Goal: Information Seeking & Learning: Learn about a topic

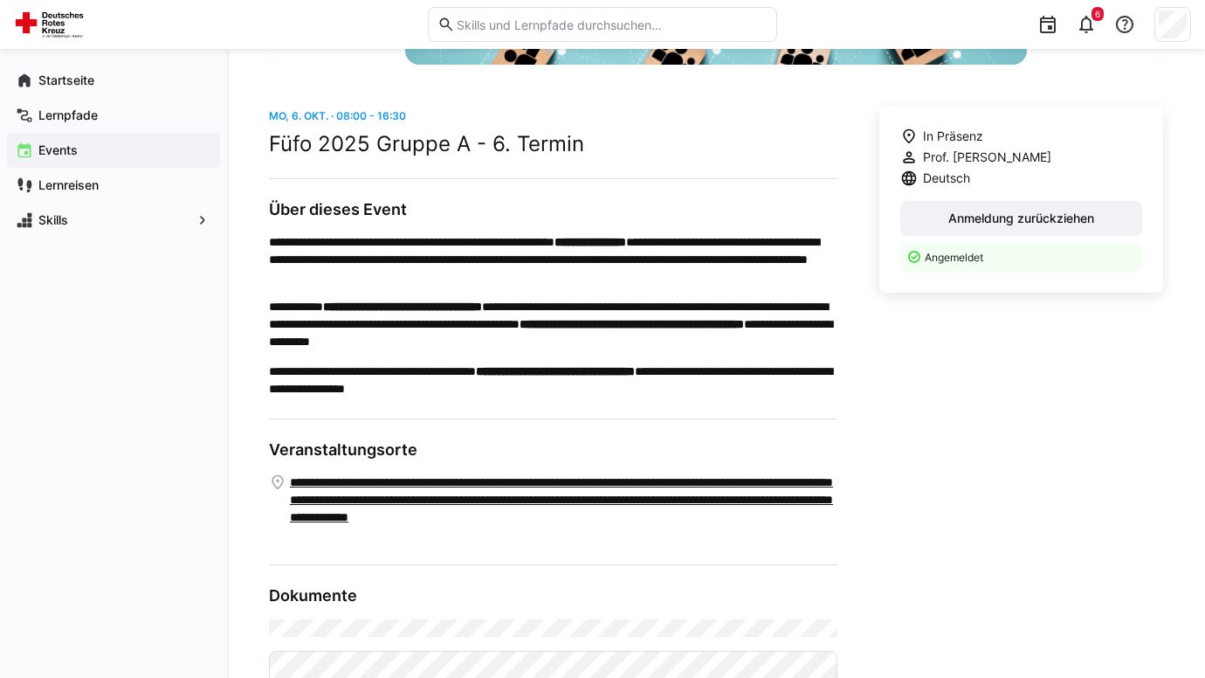
scroll to position [508, 0]
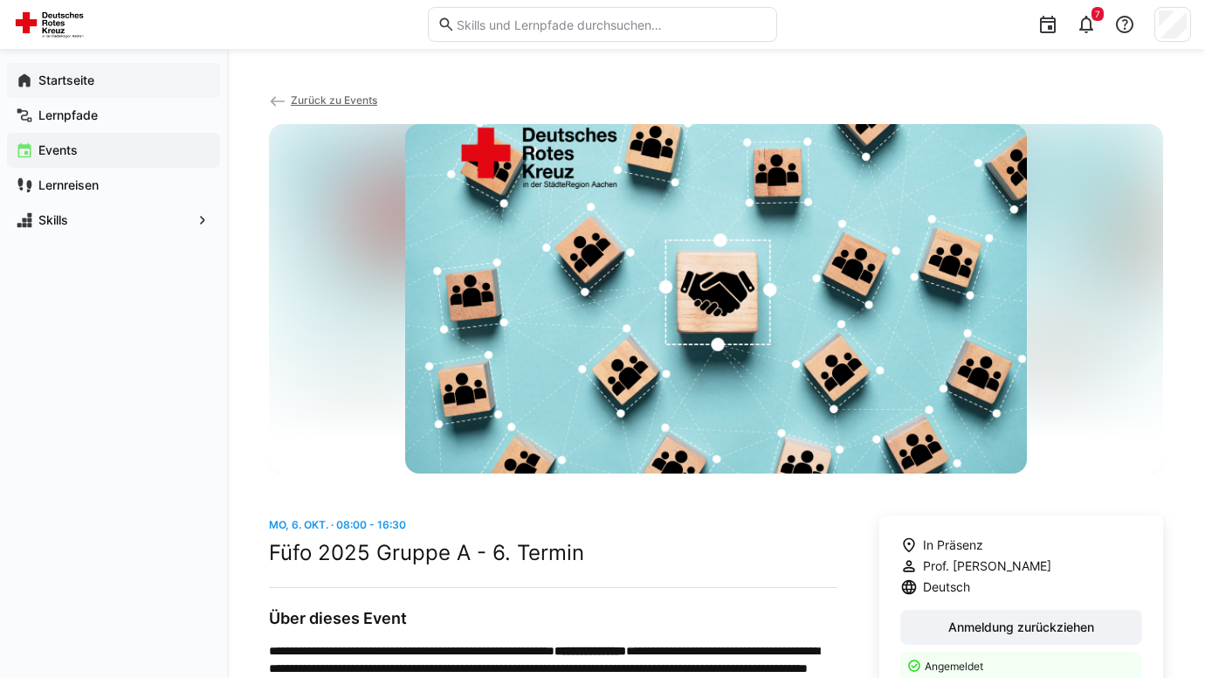
click at [0, 0] on app-navigation-label "Startseite" at bounding box center [0, 0] width 0 height 0
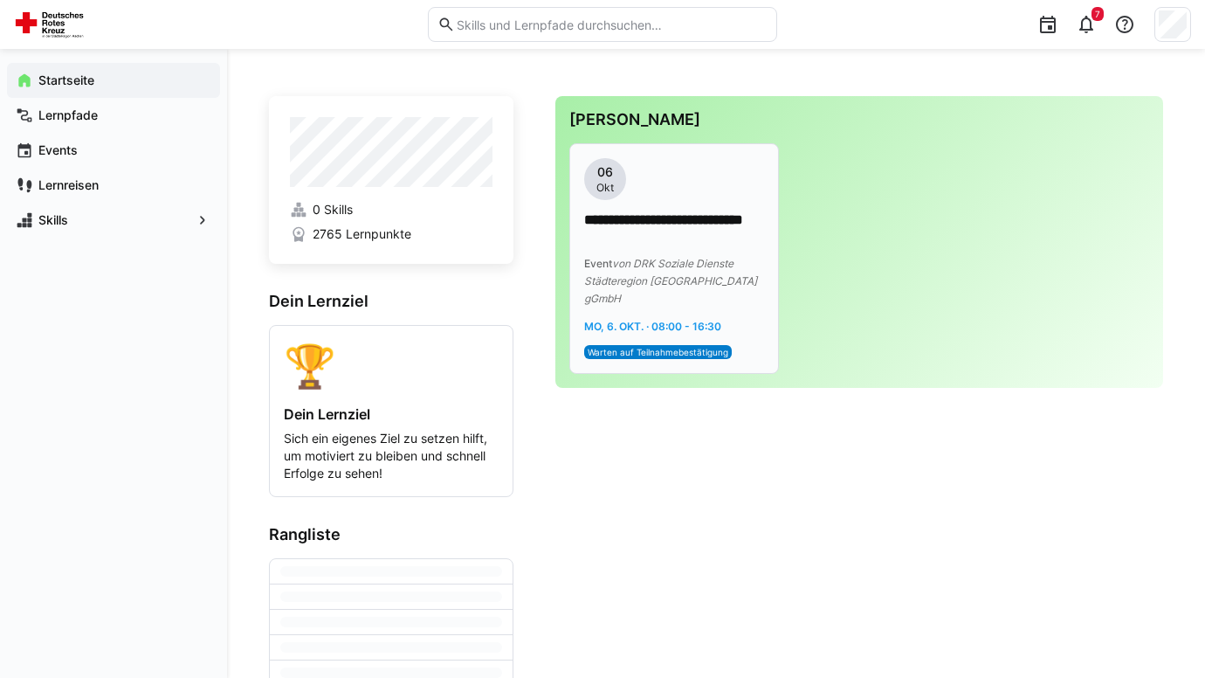
click at [680, 238] on p "**********" at bounding box center [674, 230] width 180 height 40
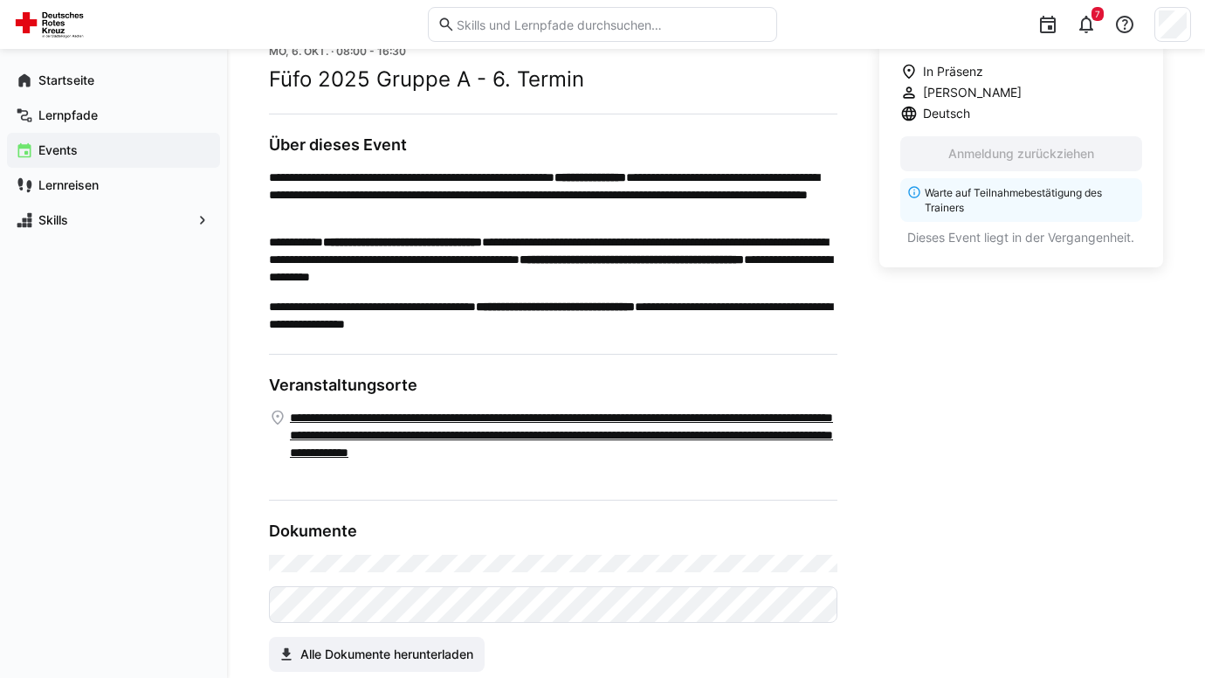
scroll to position [508, 0]
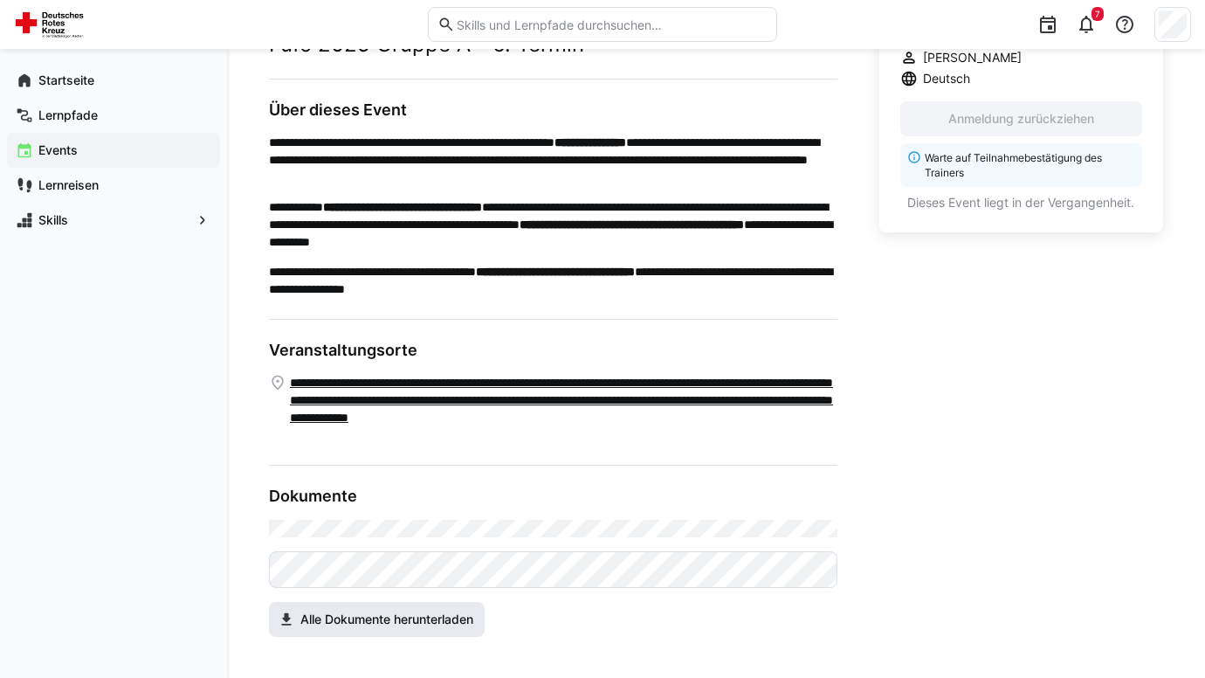
click at [290, 611] on eds-icon at bounding box center [286, 618] width 17 height 17
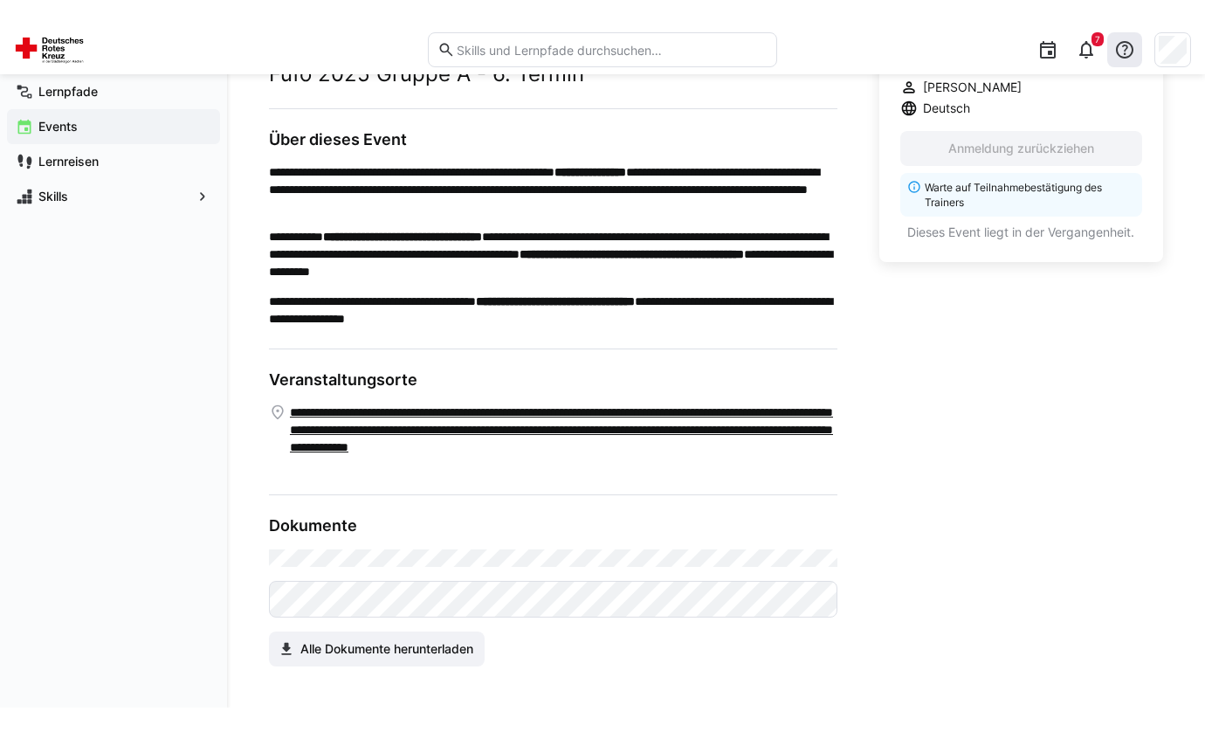
scroll to position [454, 0]
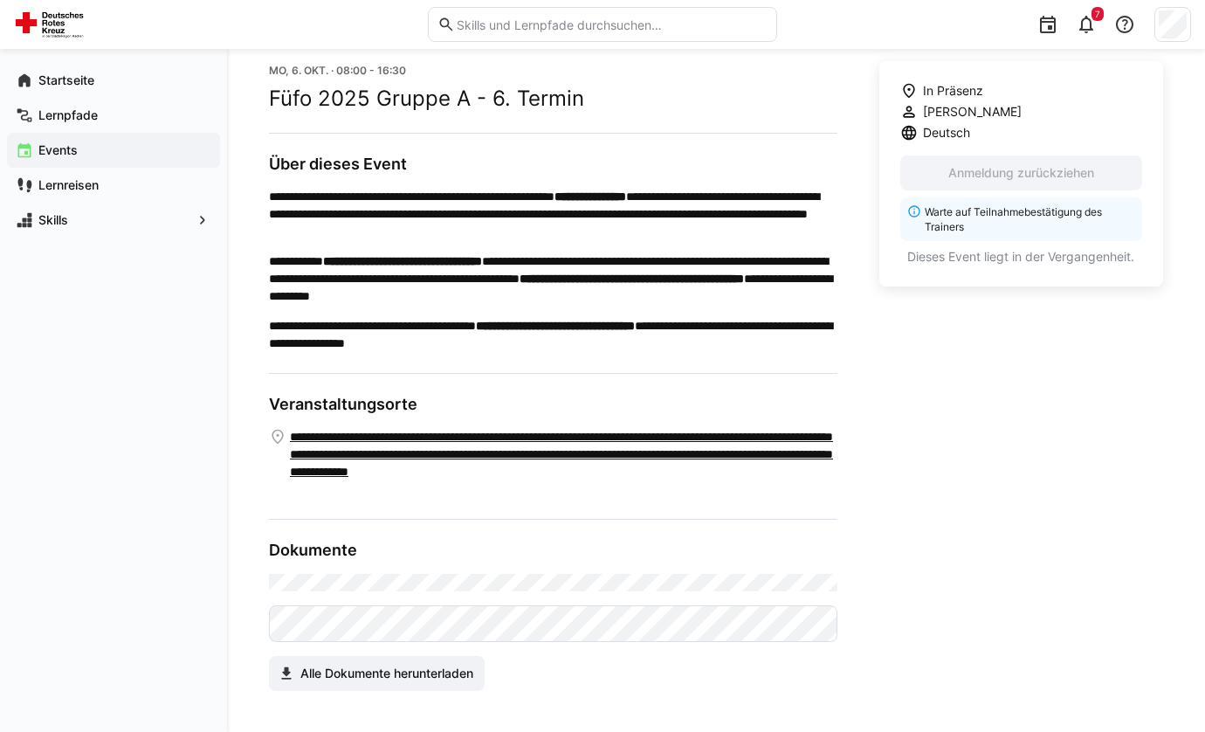
click at [79, 358] on div "Startseite Lernpfade Events Lernreisen Skills" at bounding box center [113, 390] width 227 height 683
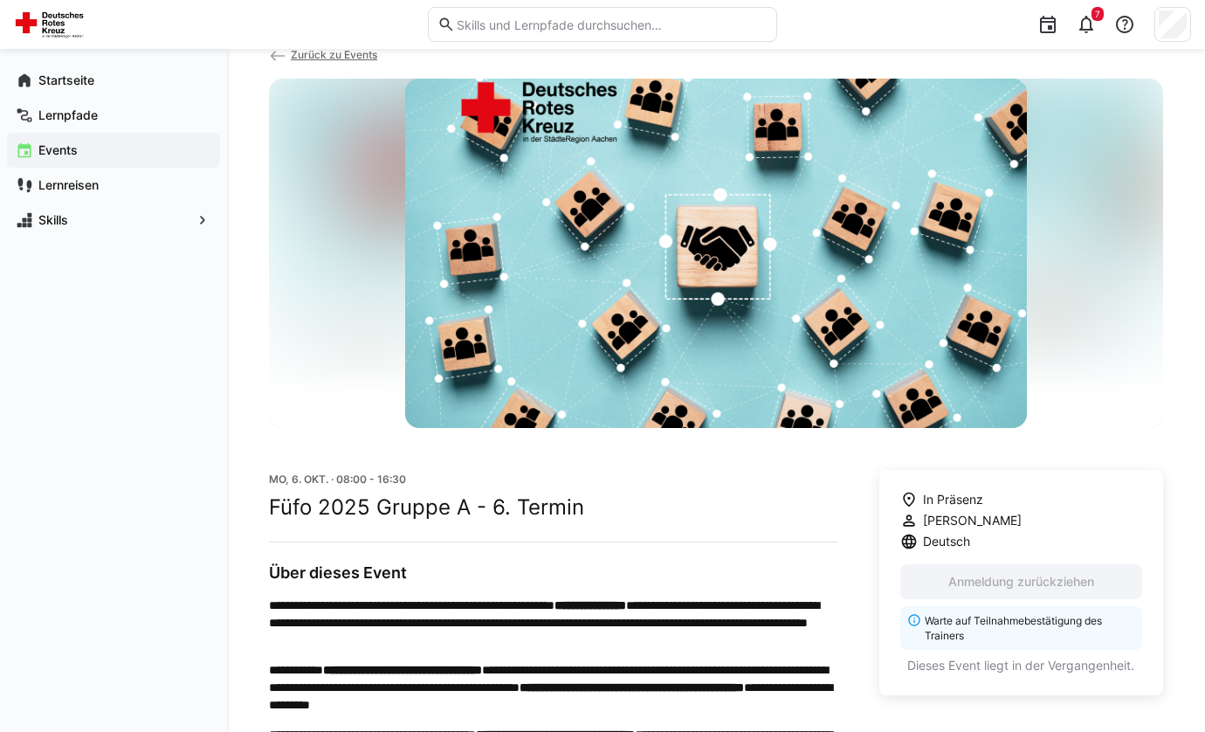
scroll to position [0, 0]
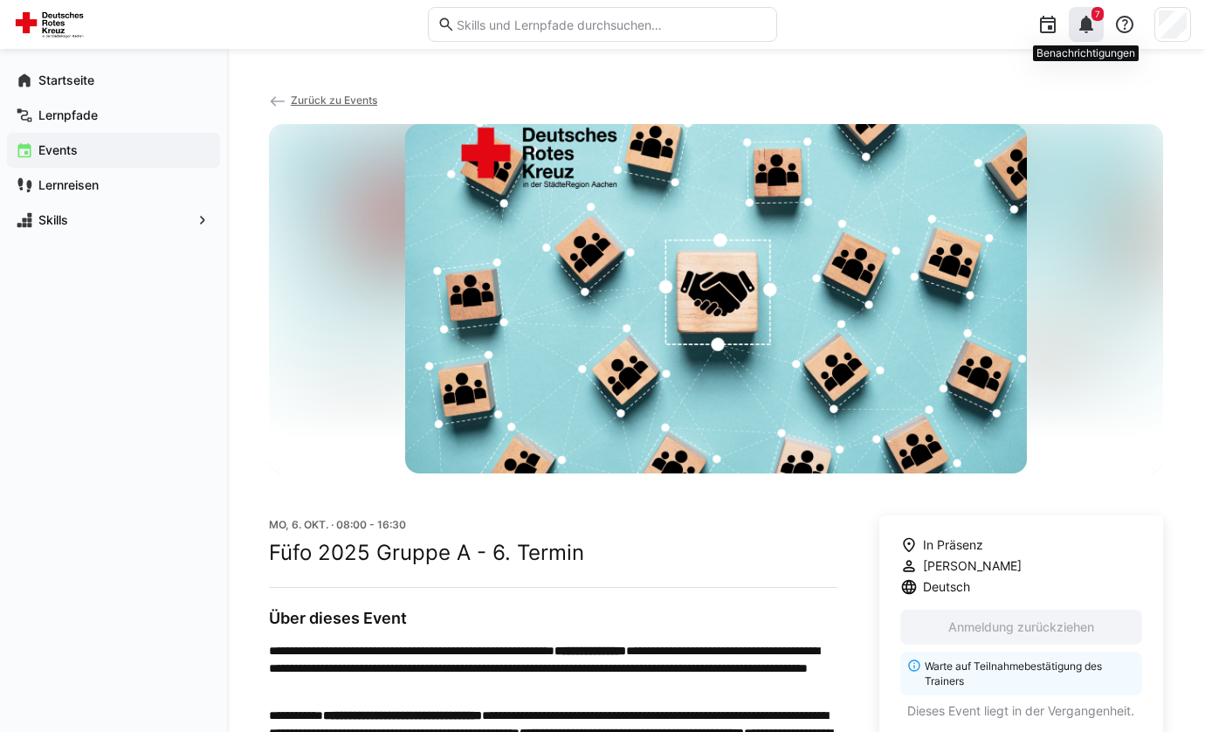
click at [1100, 26] on div "7" at bounding box center [1086, 24] width 35 height 35
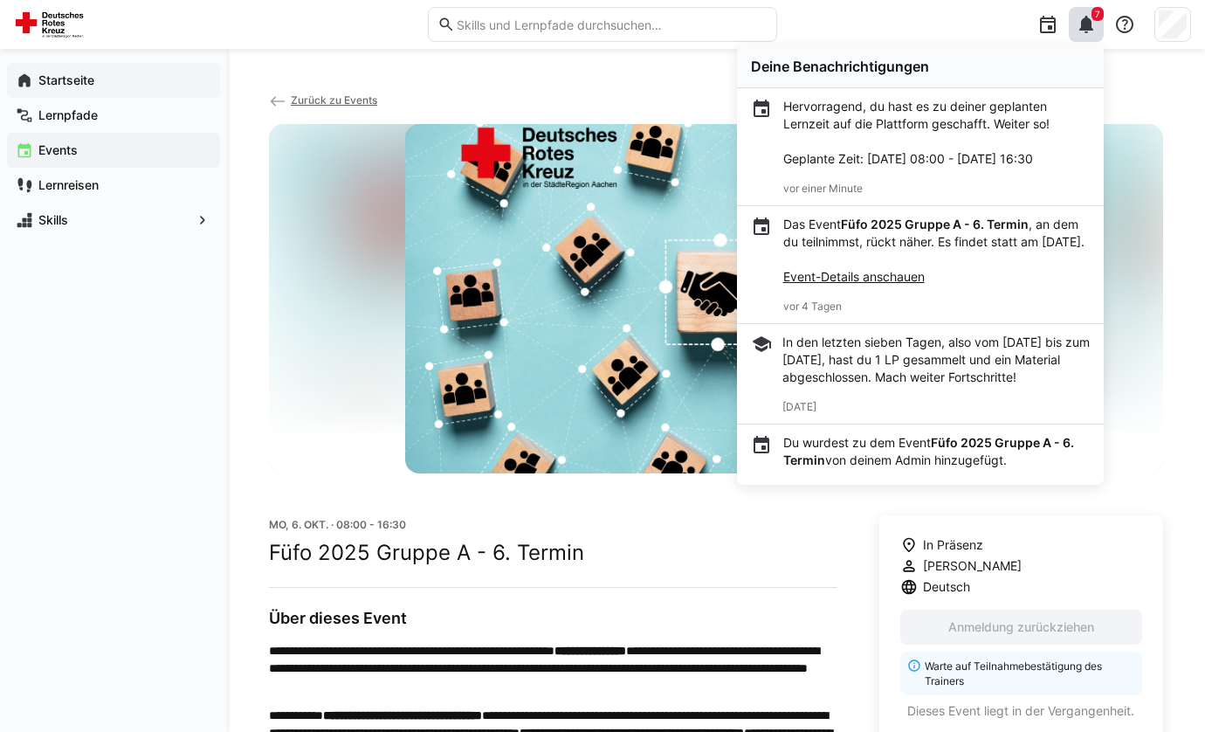
click at [52, 65] on div "Startseite" at bounding box center [113, 80] width 213 height 35
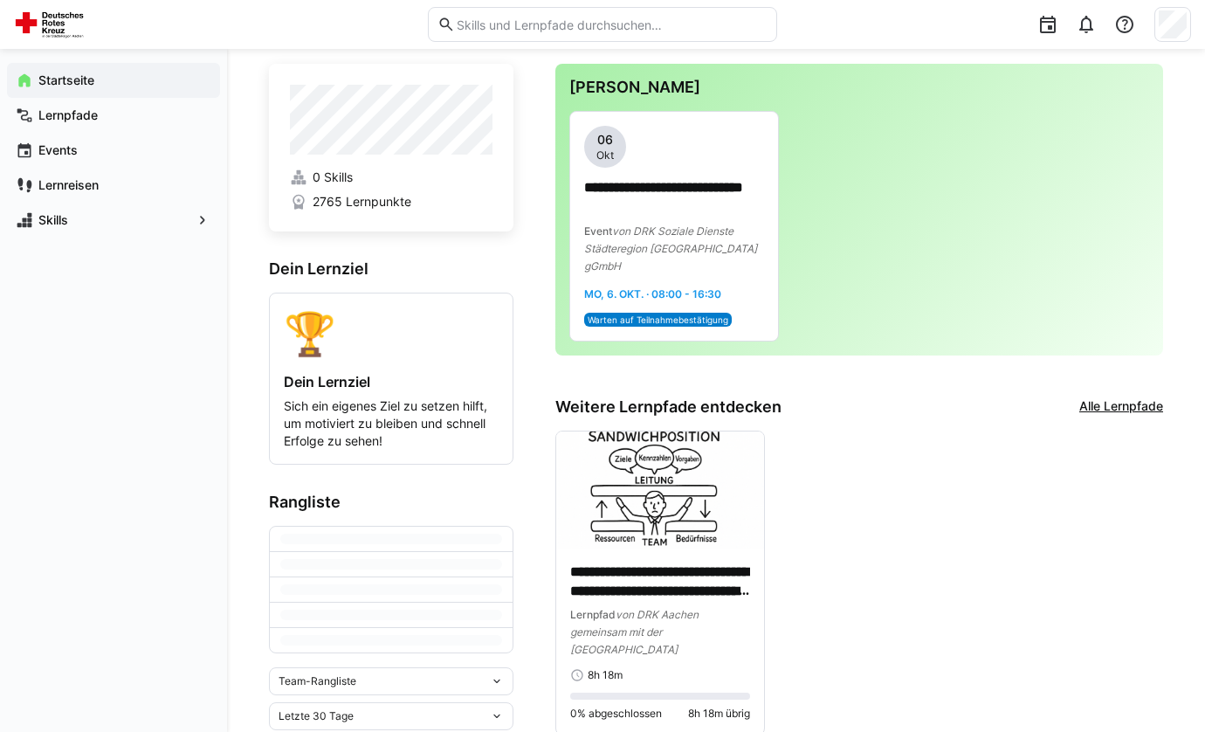
scroll to position [77, 0]
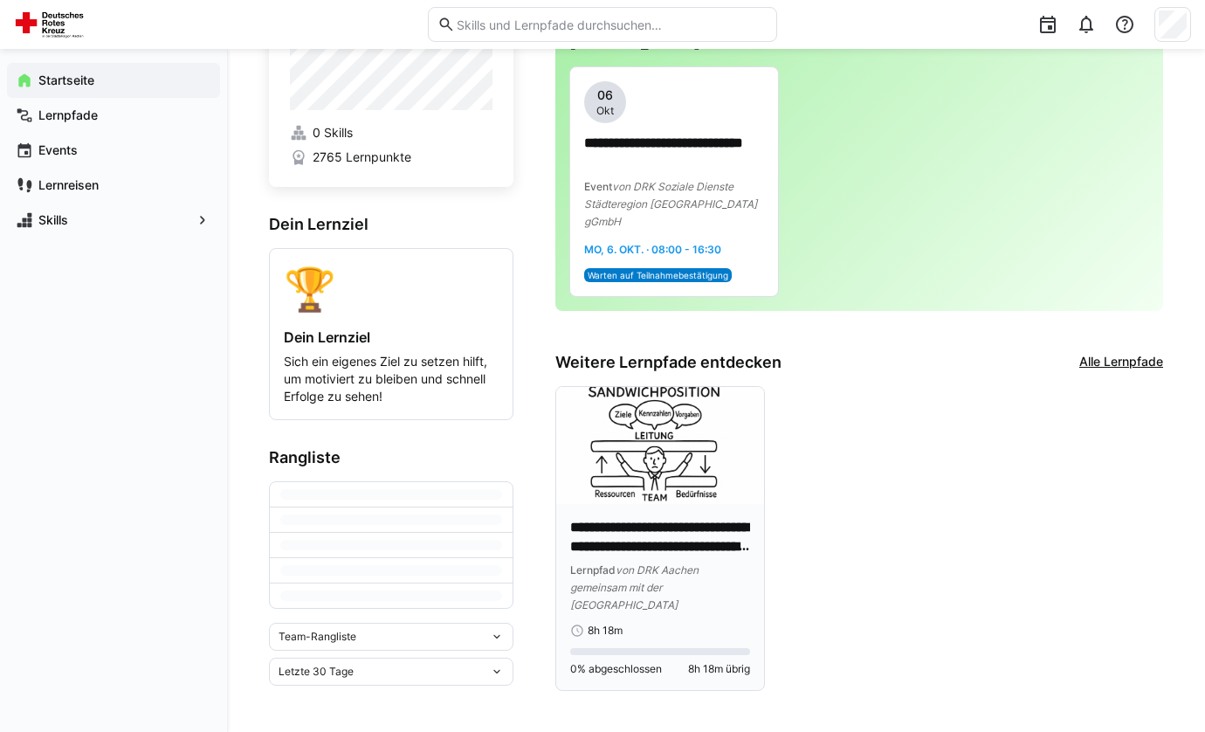
click at [589, 504] on div "**********" at bounding box center [660, 597] width 208 height 187
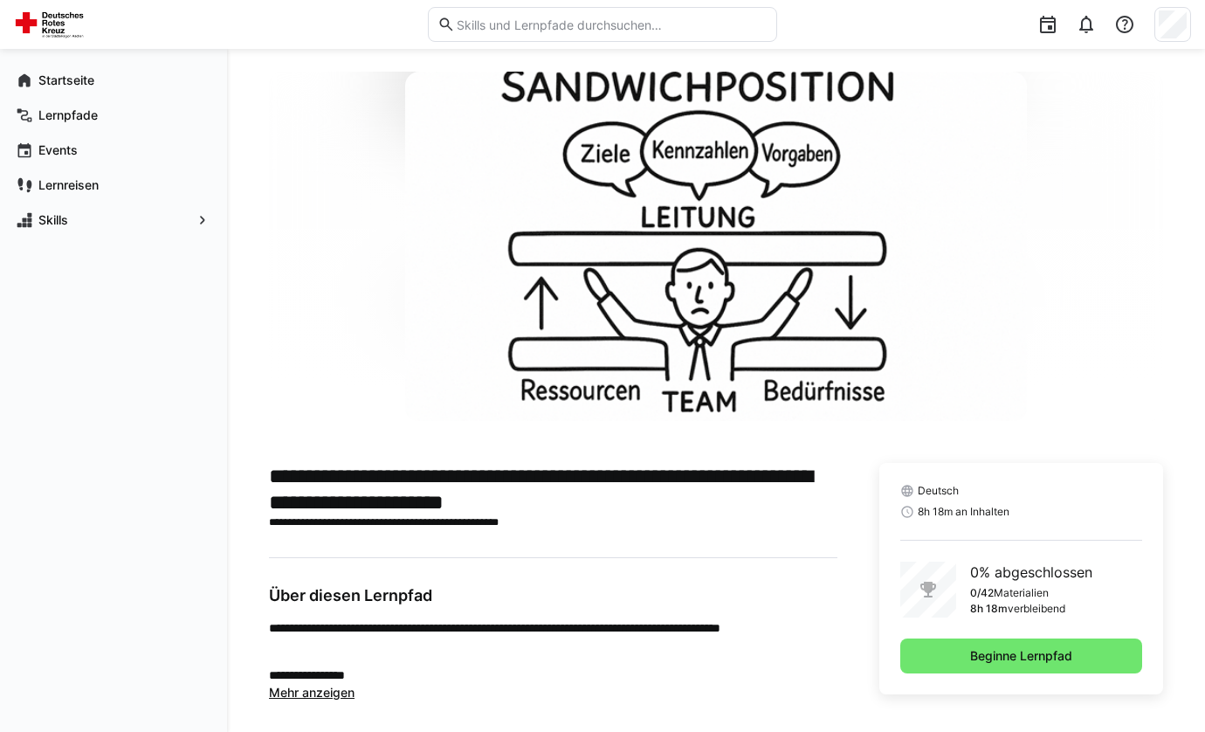
scroll to position [31, 0]
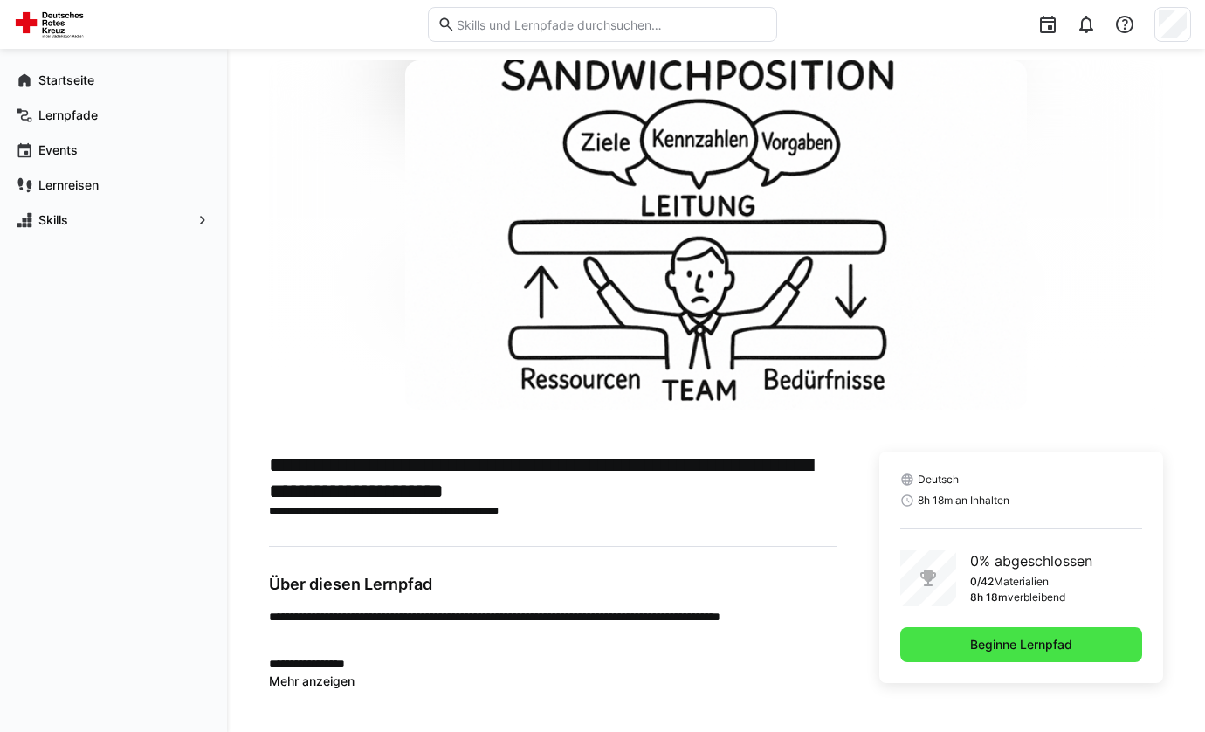
click at [1004, 645] on span "Beginne Lernpfad" at bounding box center [1021, 644] width 107 height 17
